Goal: Check status: Check status

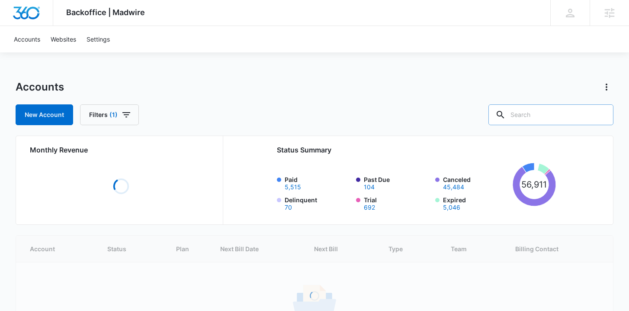
click at [556, 119] on input "text" at bounding box center [551, 114] width 125 height 21
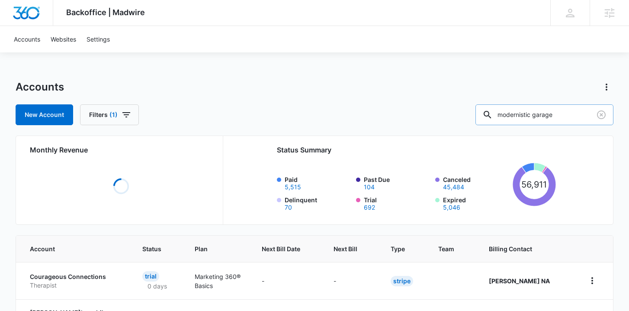
type input "modernistic garage"
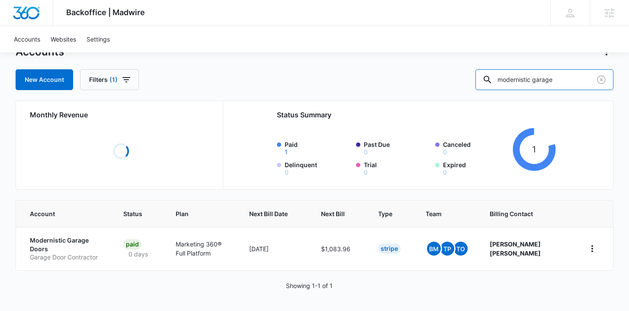
scroll to position [36, 0]
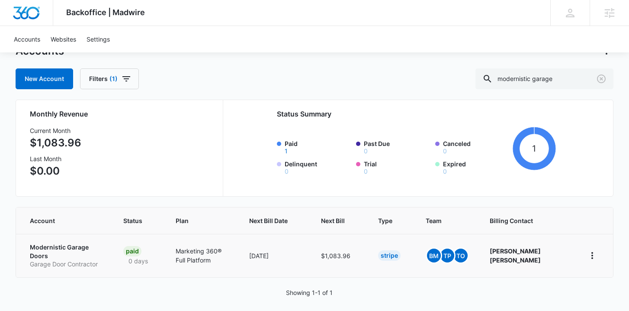
click at [74, 245] on p "Modernistic Garage Doors" at bounding box center [66, 251] width 73 height 17
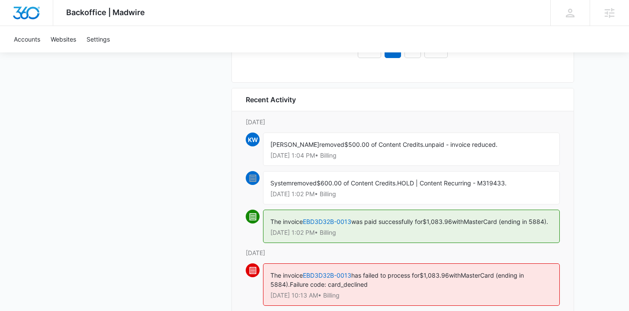
scroll to position [1078, 0]
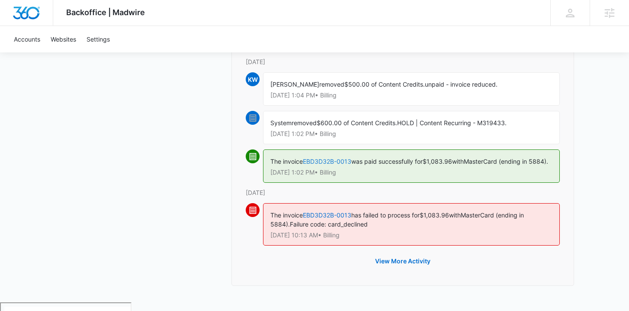
click at [319, 159] on link "EBD3D32B-0013" at bounding box center [327, 161] width 48 height 7
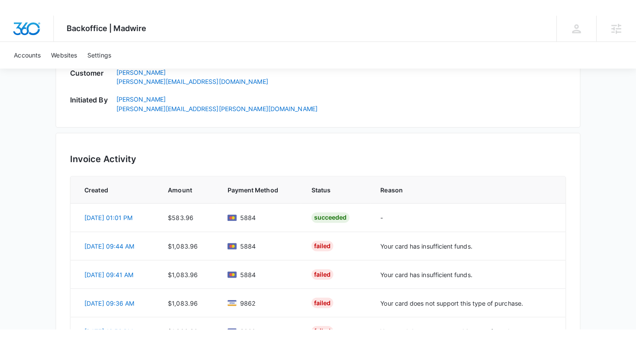
scroll to position [525, 0]
